Goal: Task Accomplishment & Management: Manage account settings

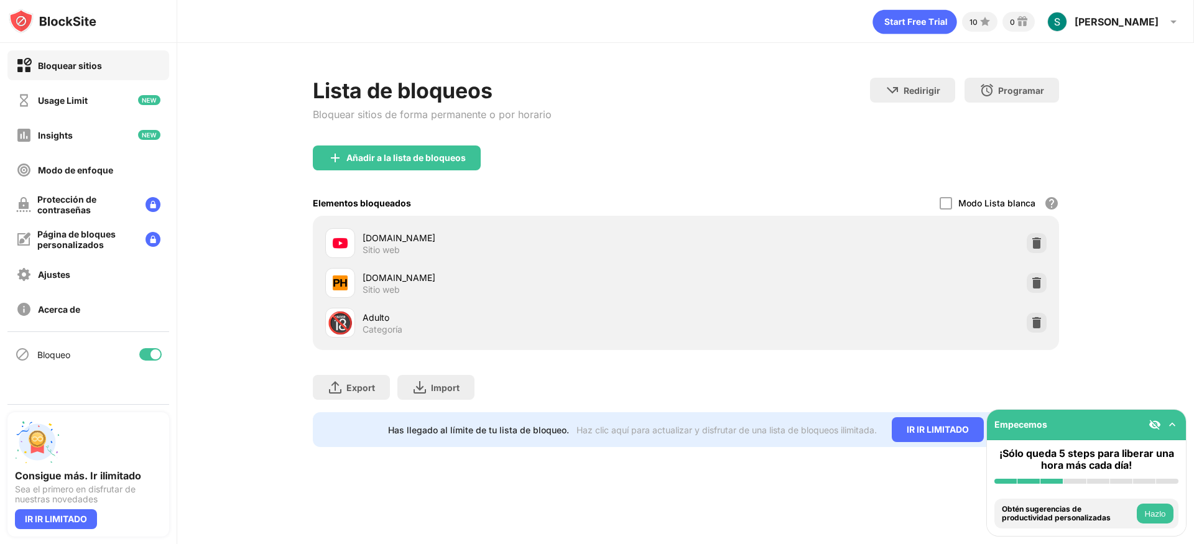
click at [1031, 279] on img at bounding box center [1037, 283] width 12 height 12
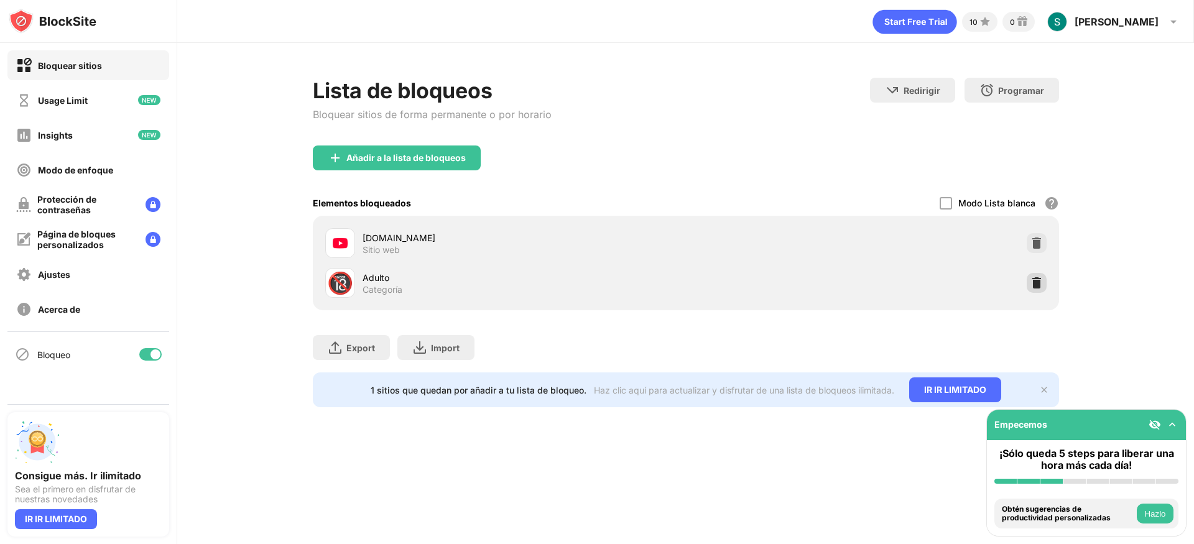
click at [1032, 282] on img at bounding box center [1037, 283] width 12 height 12
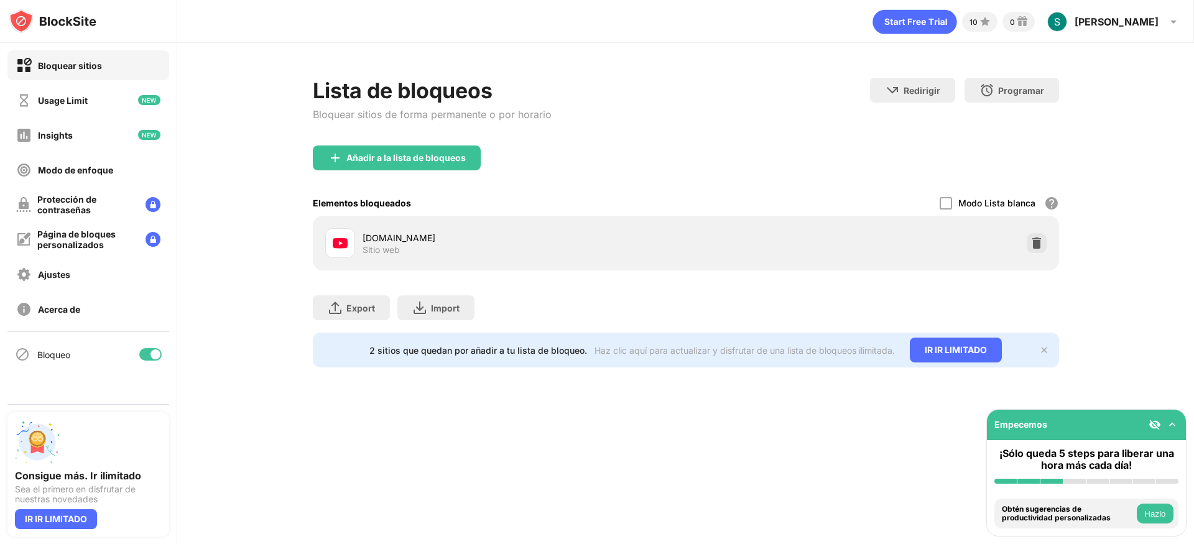
click at [638, 186] on div "Añadir a la lista de bloqueos" at bounding box center [686, 168] width 746 height 45
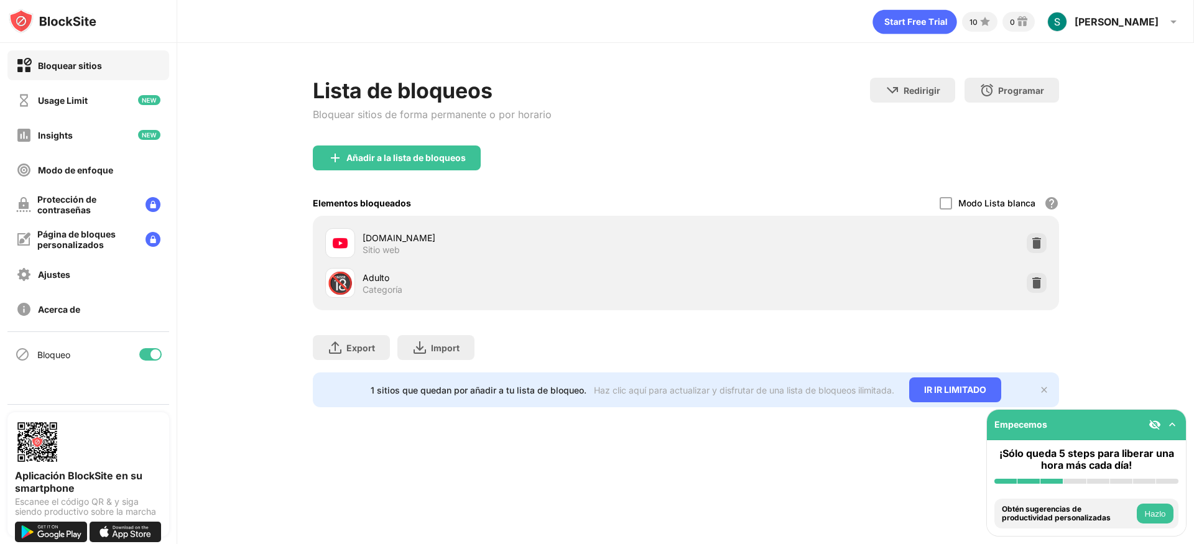
click at [530, 300] on div "🔞 Adulto Categoría" at bounding box center [685, 283] width 731 height 40
click at [429, 149] on div "Añadir a la lista de bloqueos" at bounding box center [397, 158] width 168 height 25
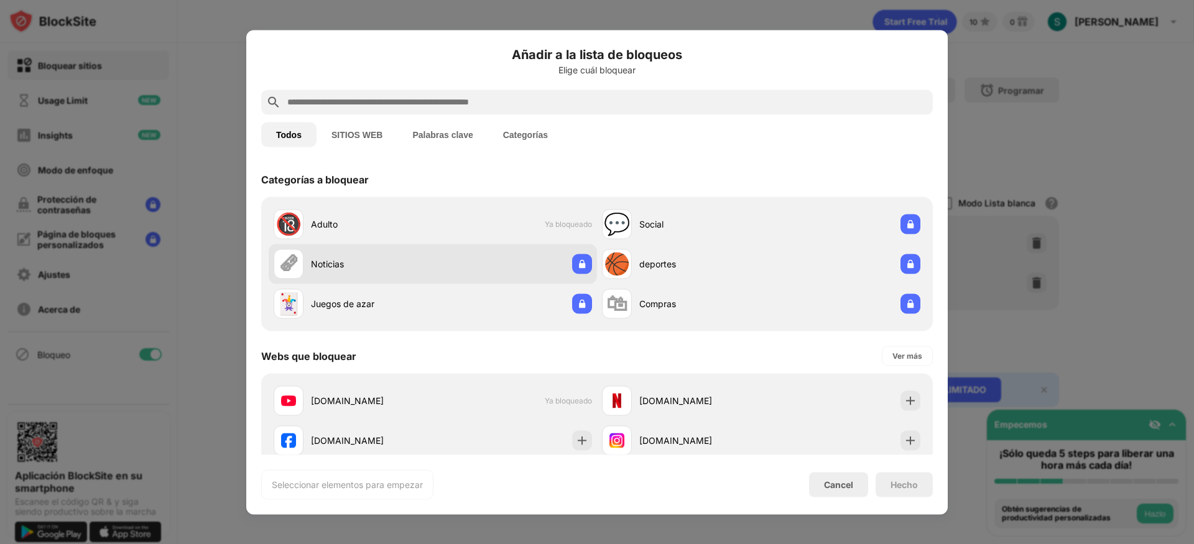
click at [545, 270] on div "🗞 Noticias" at bounding box center [433, 264] width 328 height 40
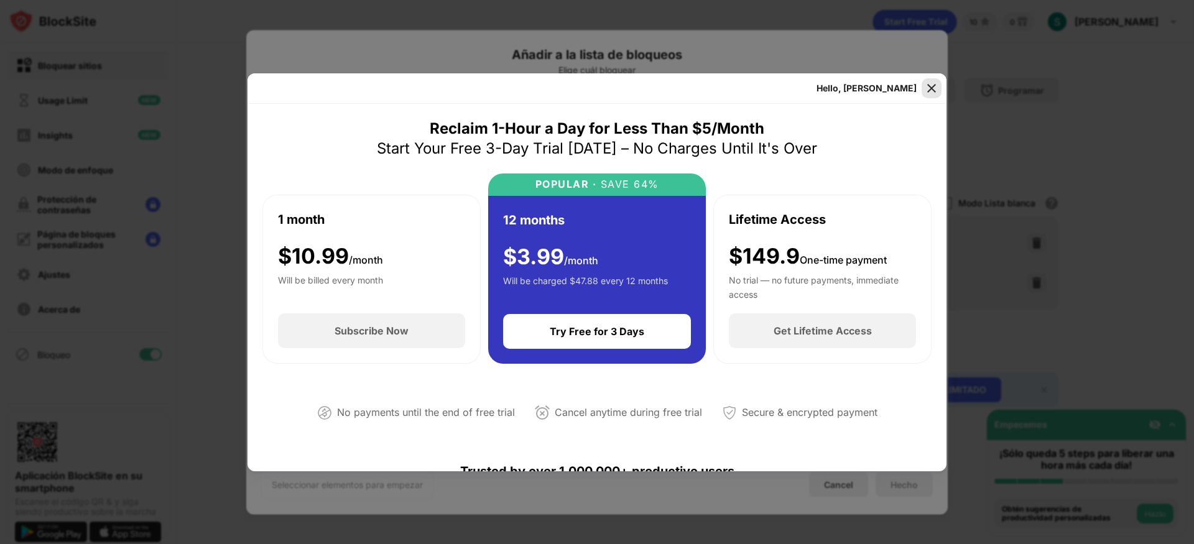
drag, startPoint x: 930, startPoint y: 83, endPoint x: 924, endPoint y: 80, distance: 7.0
click at [930, 83] on img at bounding box center [932, 88] width 12 height 12
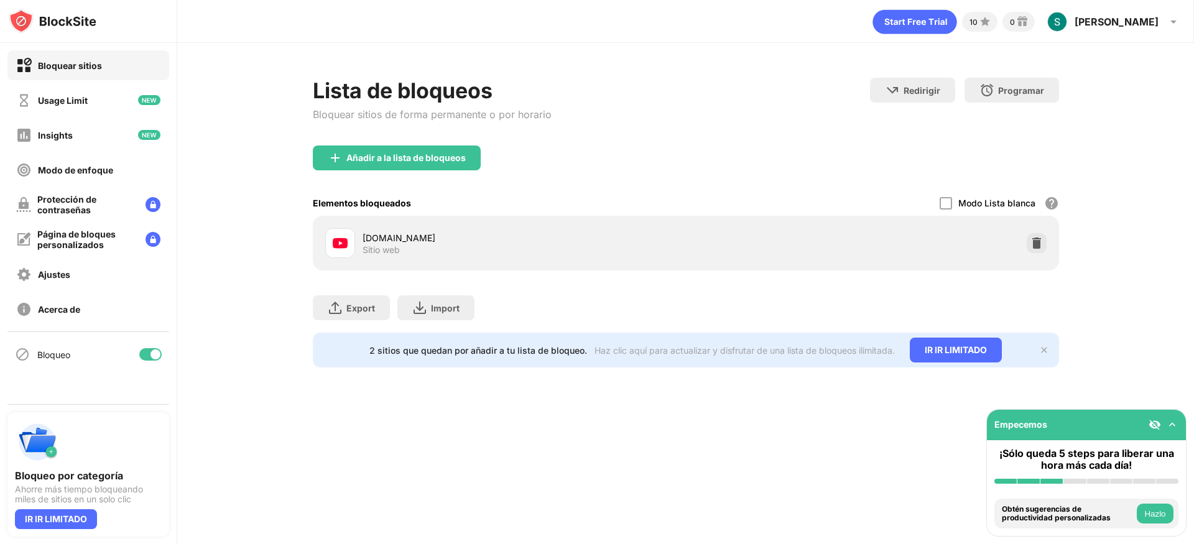
click at [457, 159] on div "Añadir a la lista de bloqueos" at bounding box center [405, 158] width 119 height 10
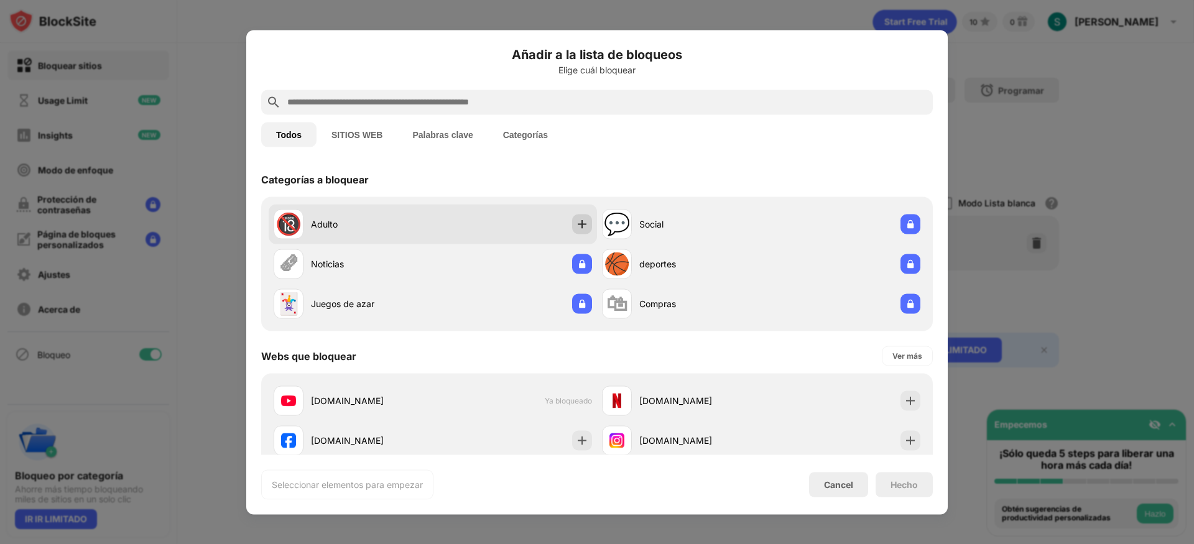
click at [576, 226] on img at bounding box center [582, 224] width 12 height 12
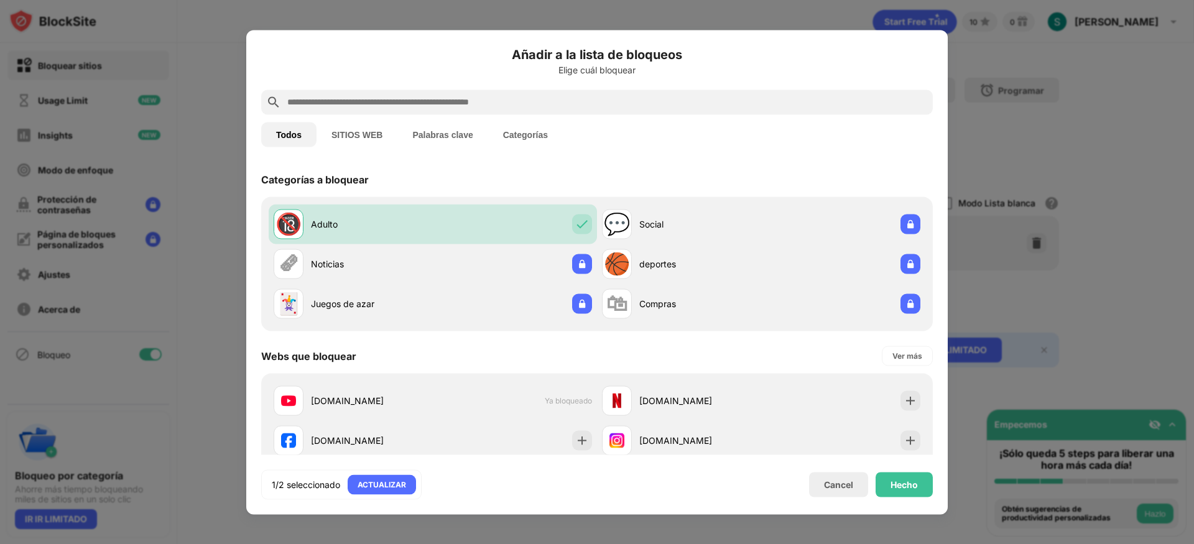
click at [367, 129] on button "SITIOS WEB" at bounding box center [357, 134] width 81 height 25
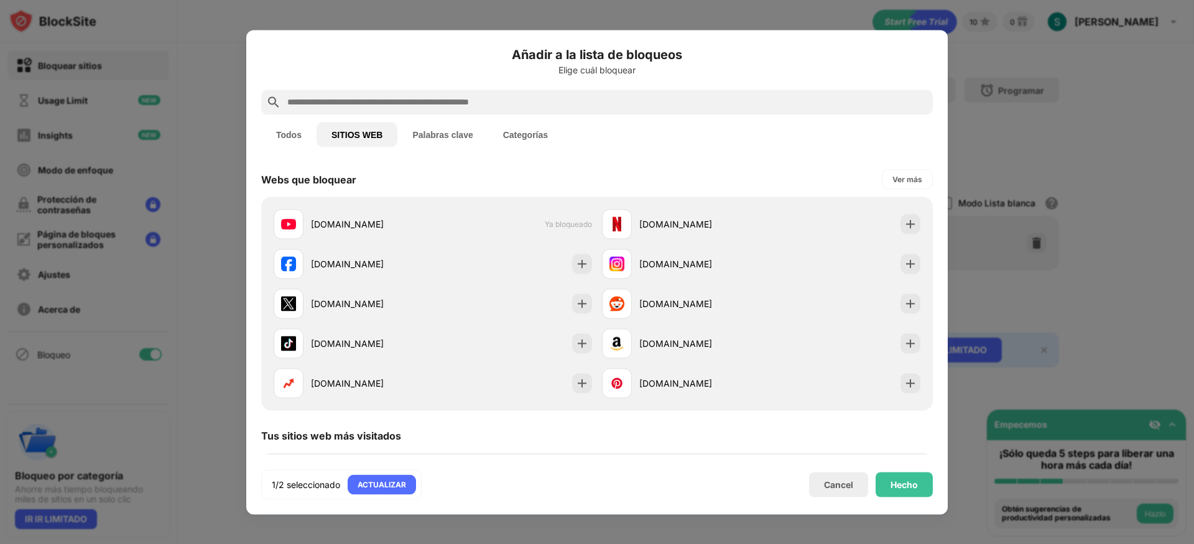
click at [378, 111] on div at bounding box center [597, 102] width 672 height 25
click at [396, 108] on input "text" at bounding box center [607, 102] width 642 height 15
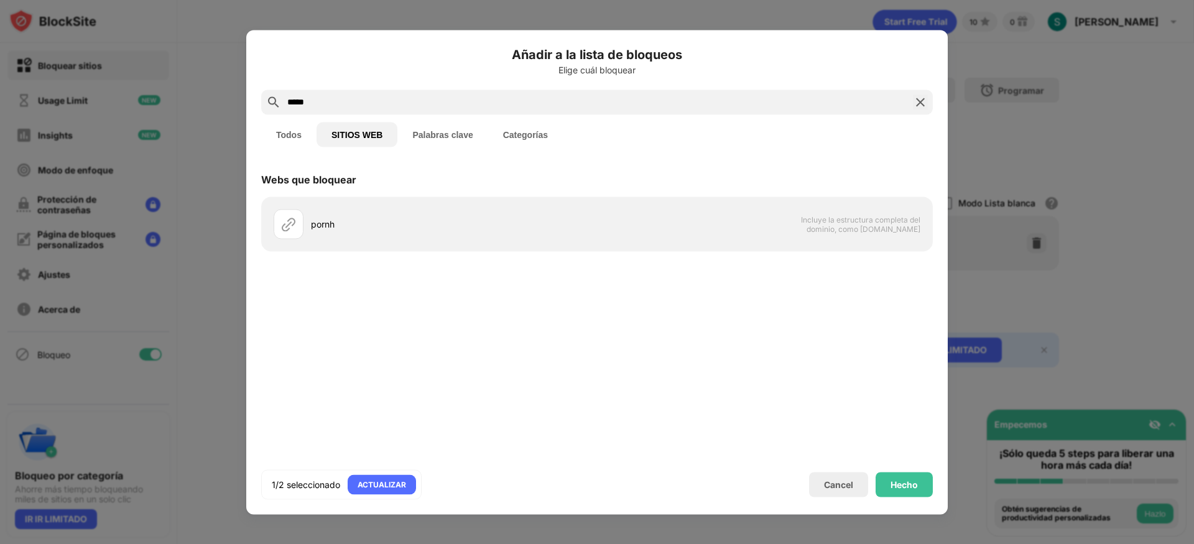
click at [314, 133] on button "Todos" at bounding box center [288, 134] width 55 height 25
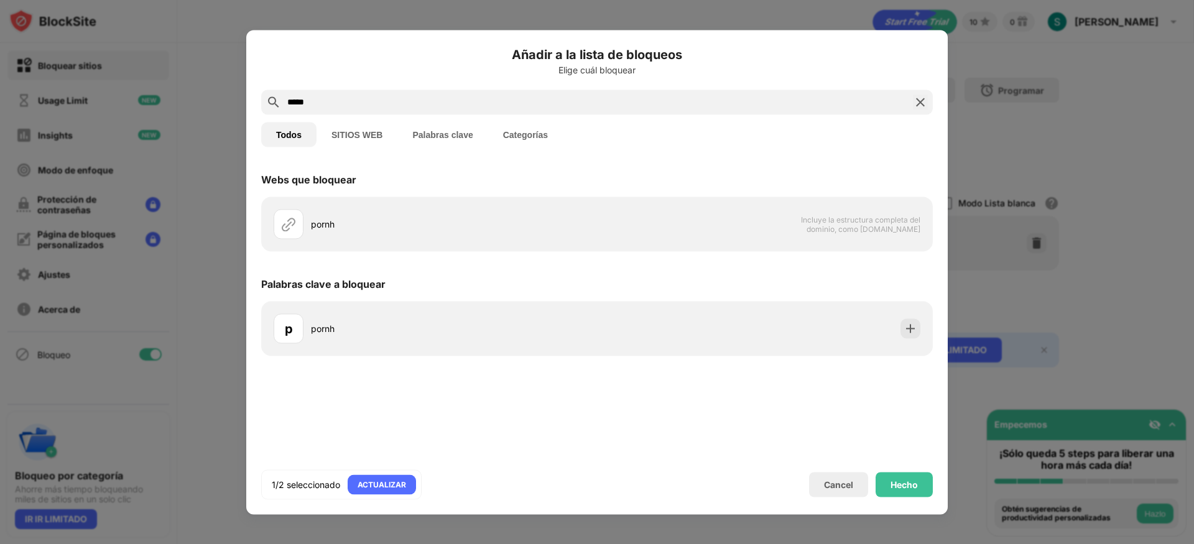
click at [304, 133] on button "Todos" at bounding box center [288, 134] width 55 height 25
click at [373, 108] on input "*****" at bounding box center [597, 102] width 622 height 15
type input "********"
click at [927, 103] on img at bounding box center [920, 102] width 15 height 15
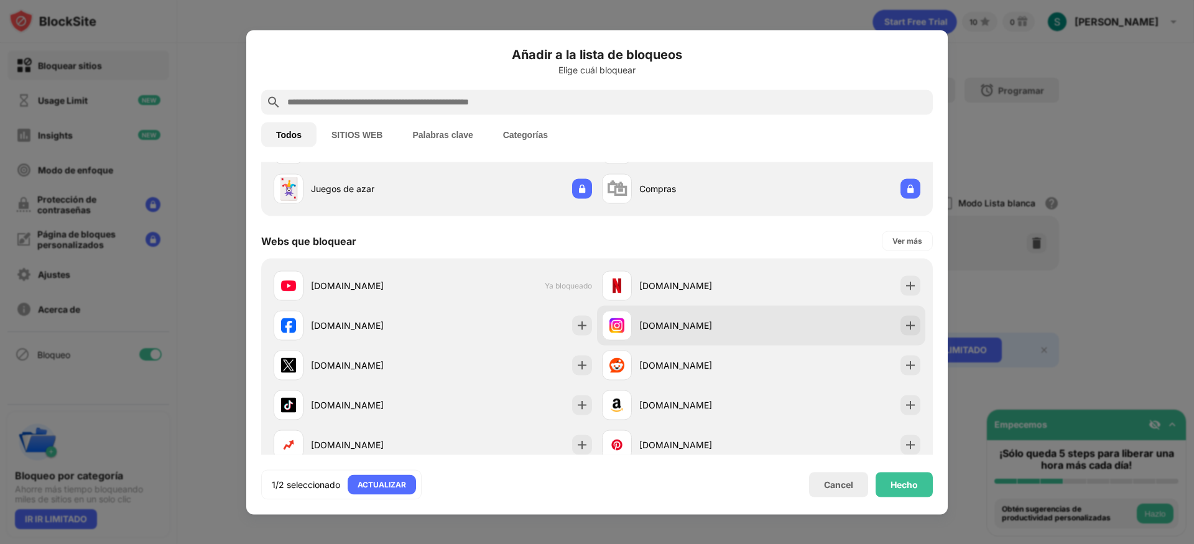
scroll to position [194, 0]
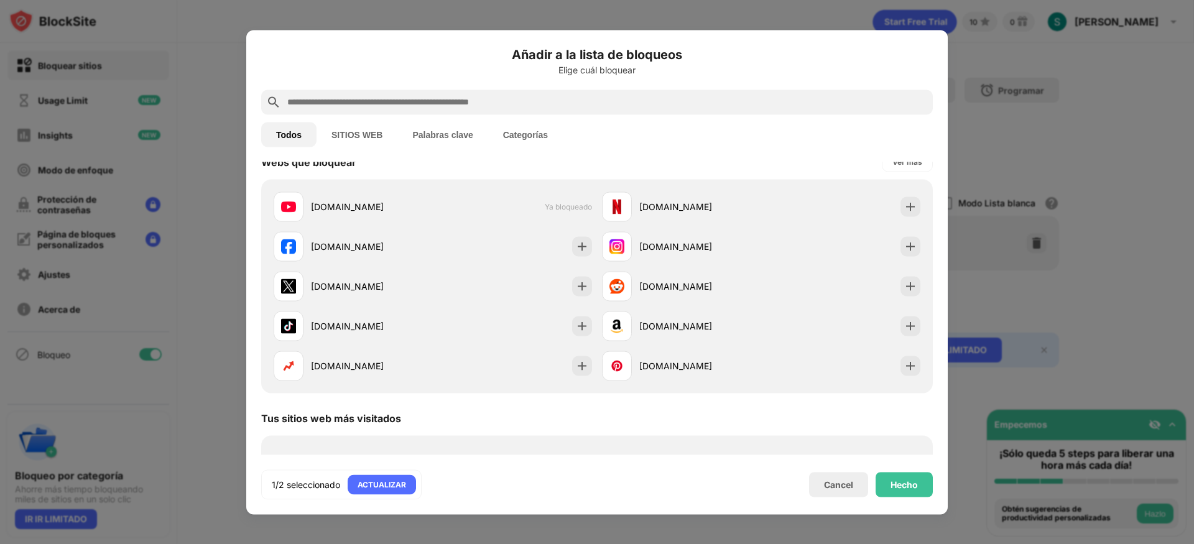
click at [929, 499] on div "Añadir a la lista de bloqueos Elige cuál bloquear Todos SITIOS WEB Palabras cla…" at bounding box center [597, 272] width 702 height 485
click at [916, 483] on div "Hecho" at bounding box center [904, 485] width 27 height 10
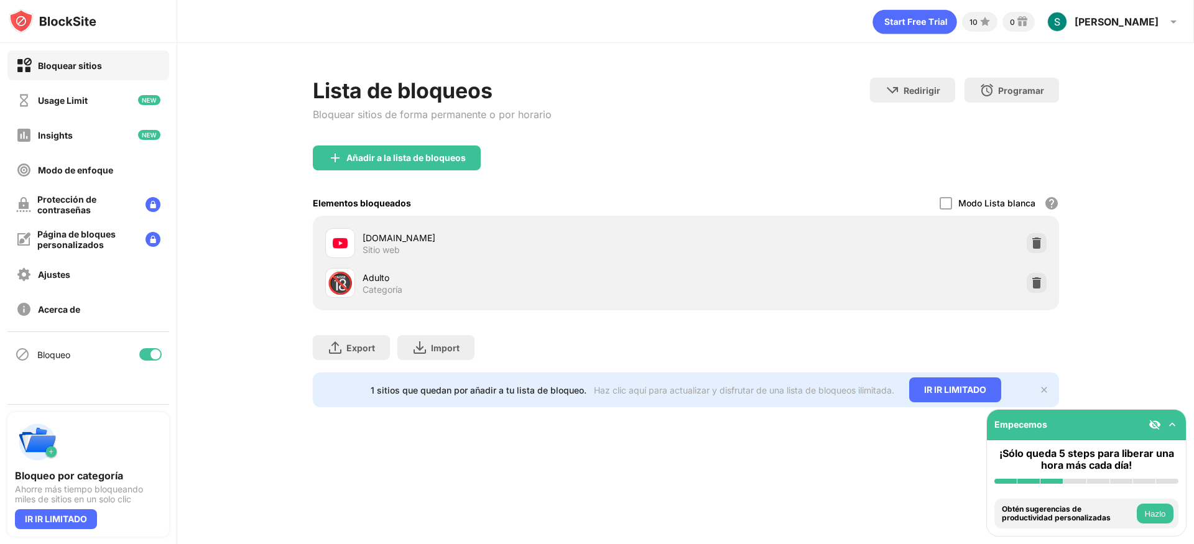
scroll to position [214, 0]
